Goal: Navigation & Orientation: Go to known website

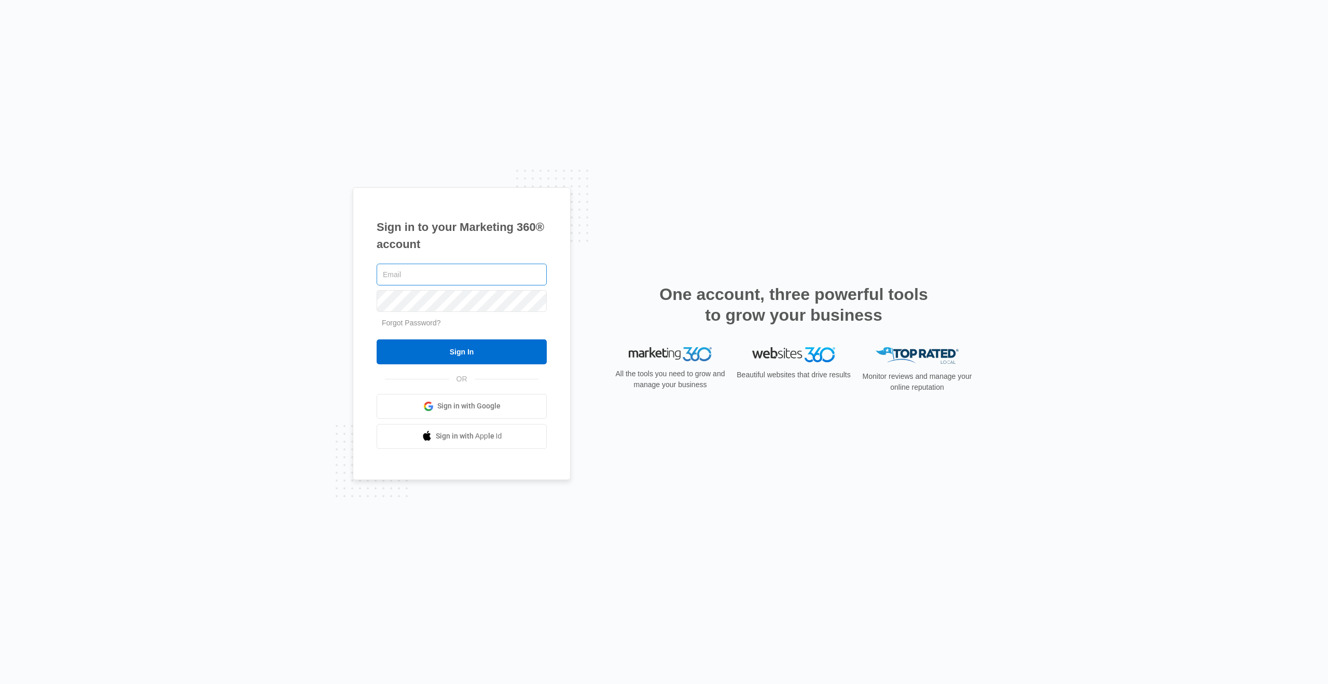
click at [420, 274] on input "text" at bounding box center [462, 275] width 170 height 22
type input "[PERSON_NAME][EMAIL_ADDRESS][PERSON_NAME][DOMAIN_NAME]"
click at [377, 339] on input "Sign In" at bounding box center [462, 351] width 170 height 25
